Goal: Task Accomplishment & Management: Use online tool/utility

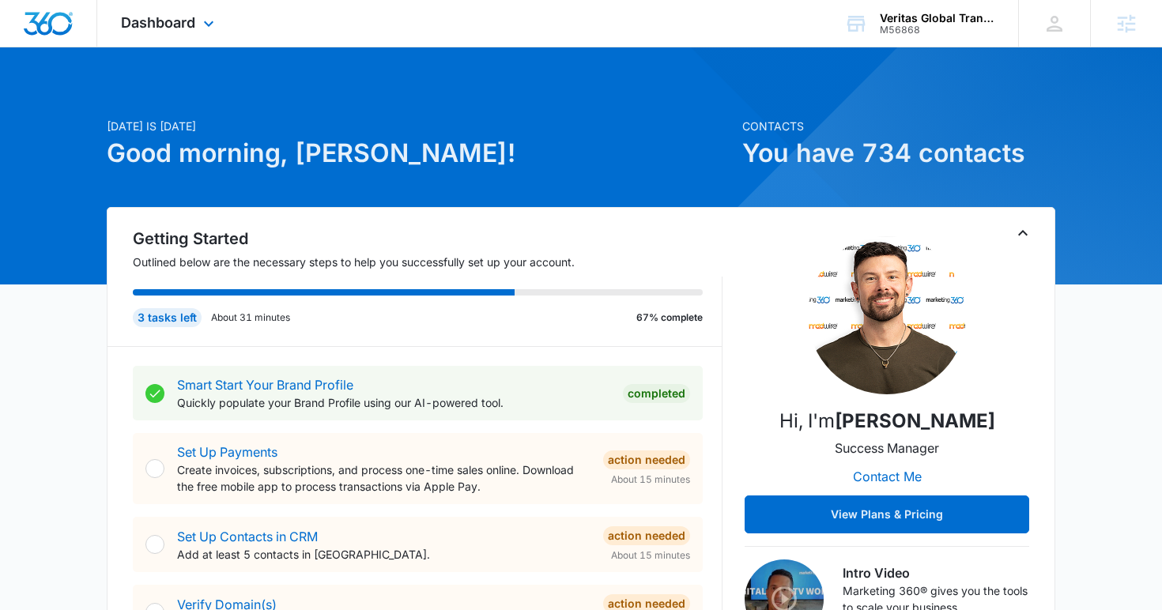
click at [195, 33] on div "Dashboard Apps Reputation Websites Forms CRM Email Social Content Ads Intellige…" at bounding box center [169, 23] width 145 height 47
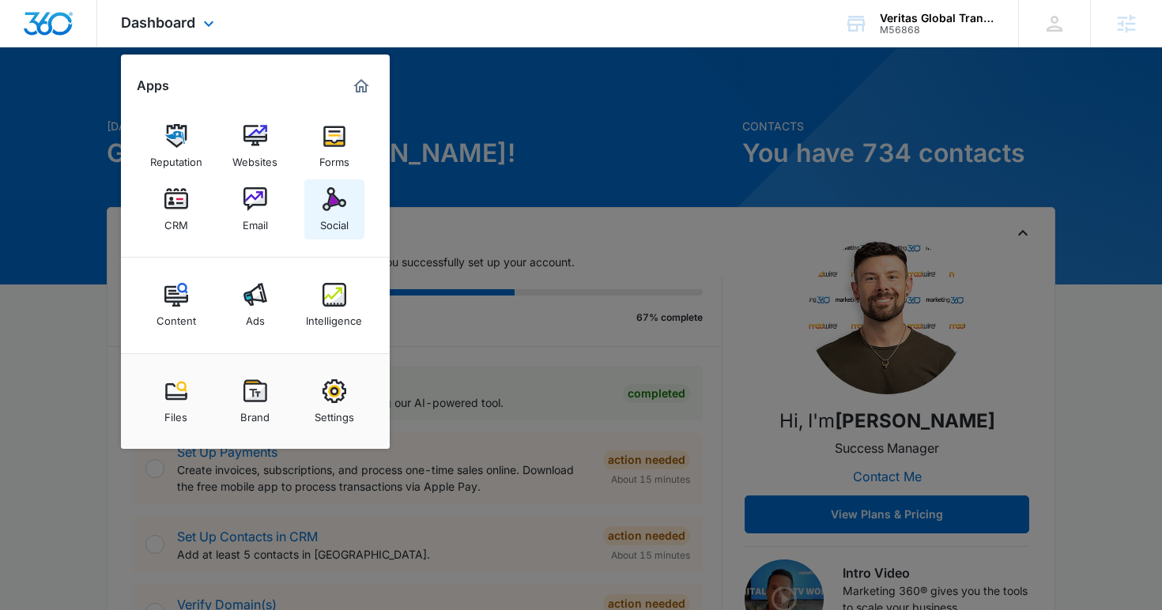
click at [341, 218] on div "Social" at bounding box center [334, 221] width 28 height 21
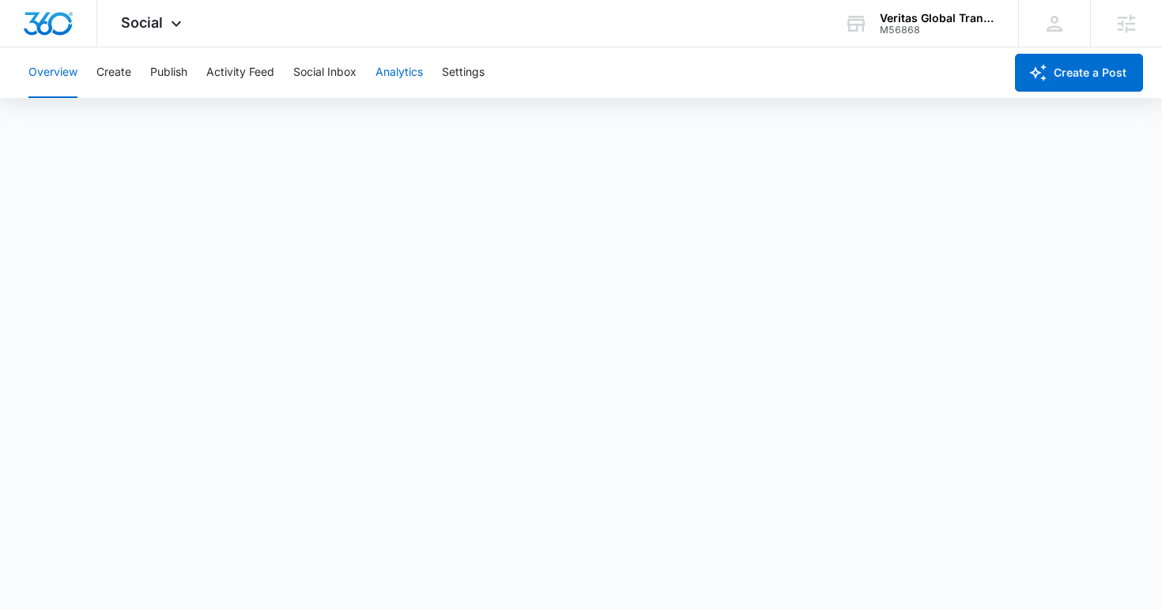
click at [400, 67] on button "Analytics" at bounding box center [398, 72] width 47 height 51
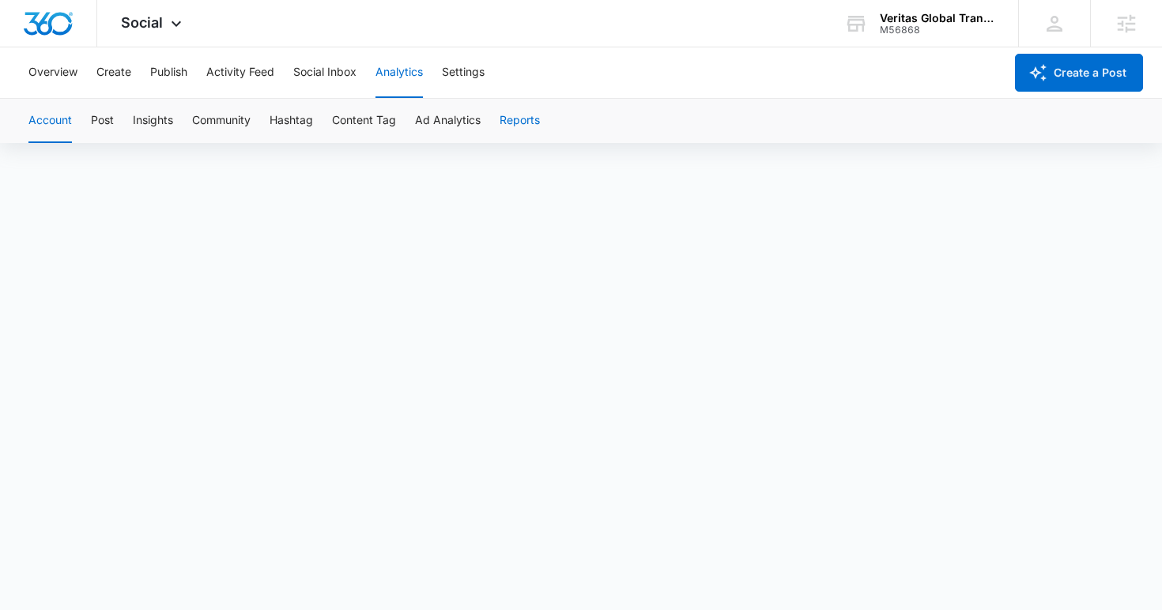
click at [535, 125] on button "Reports" at bounding box center [519, 121] width 40 height 44
